Goal: Information Seeking & Learning: Learn about a topic

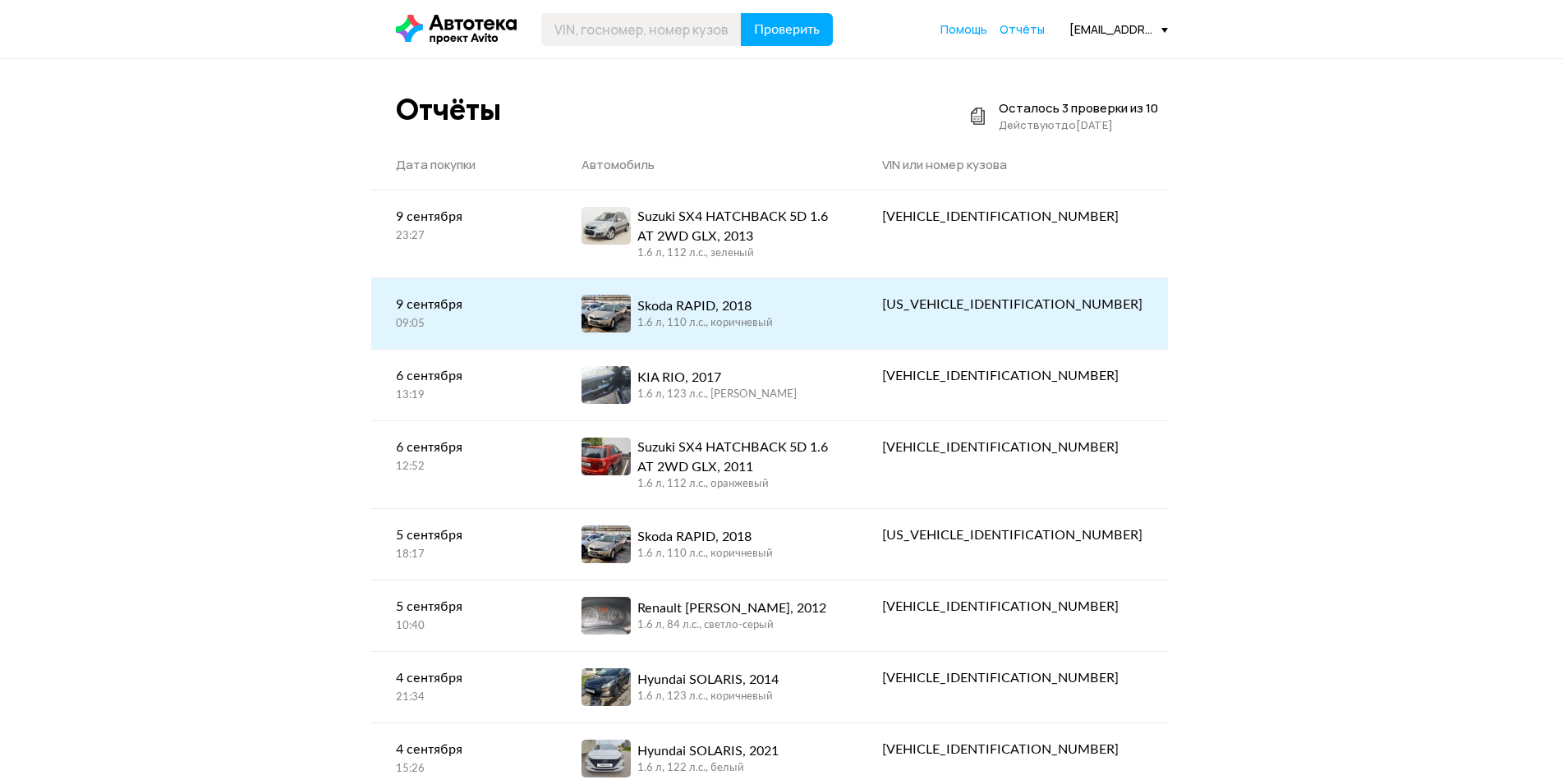
click at [773, 321] on div "1.6 л, 110 л.c., коричневый" at bounding box center [705, 323] width 135 height 15
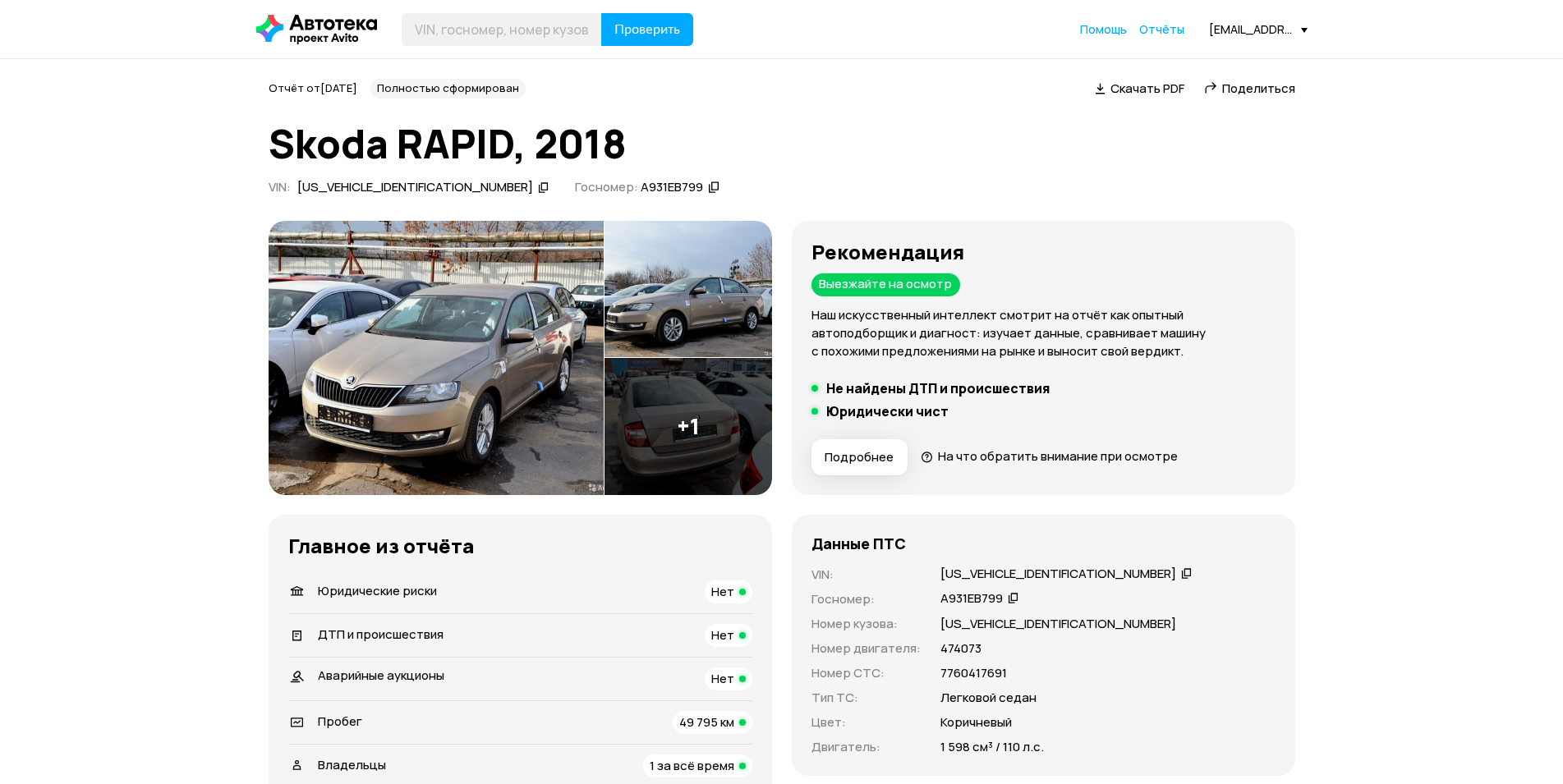
click at [712, 298] on img at bounding box center [688, 289] width 167 height 137
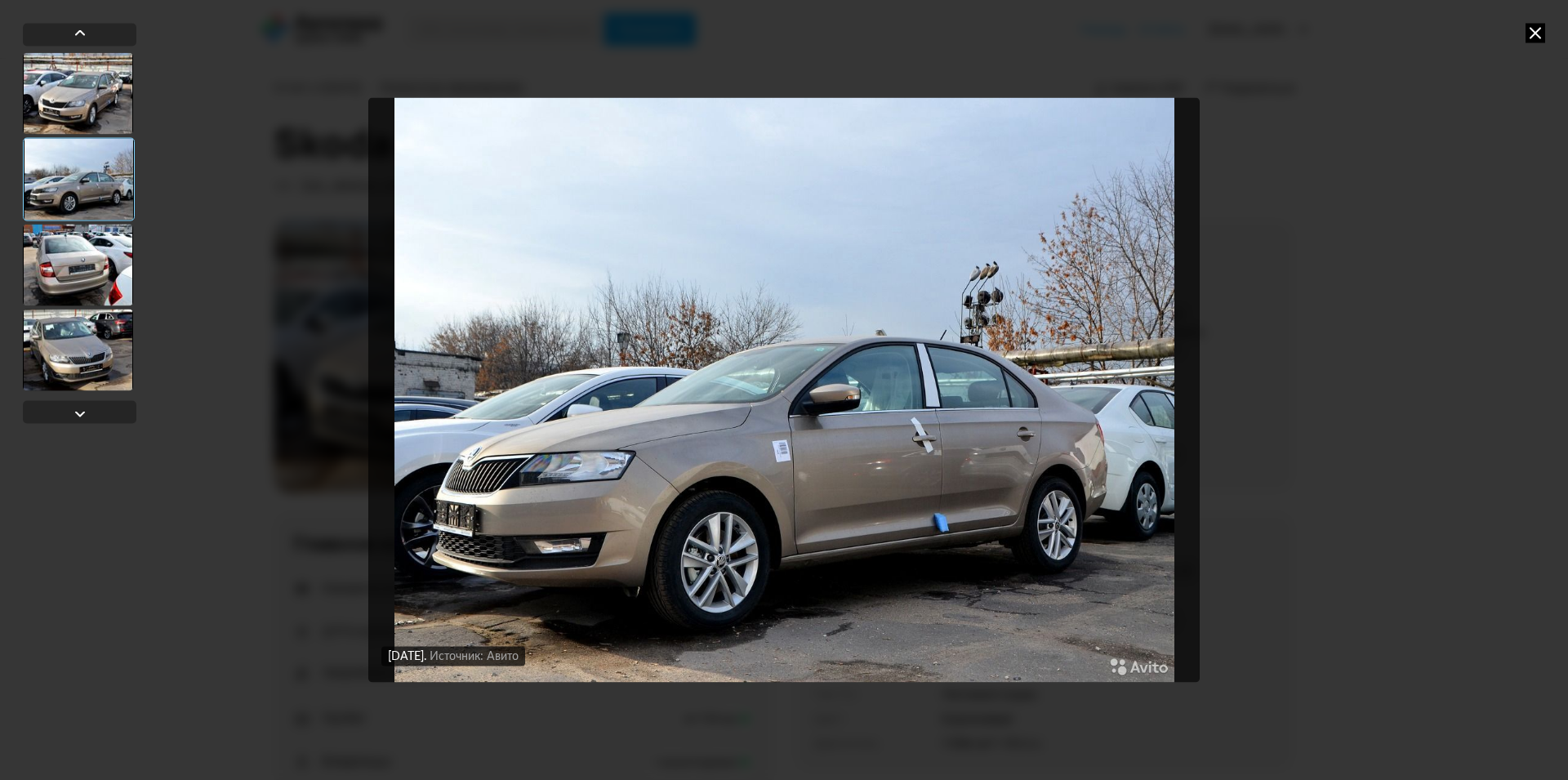
click at [1536, 30] on icon at bounding box center [1535, 33] width 20 height 20
